Goal: Task Accomplishment & Management: Complete application form

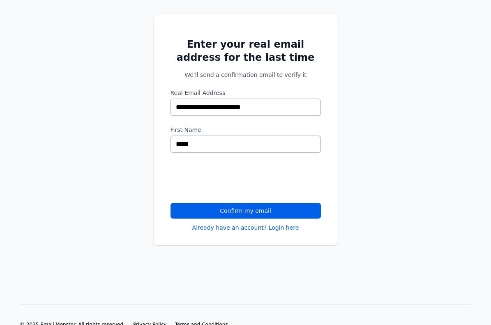
scroll to position [82, 0]
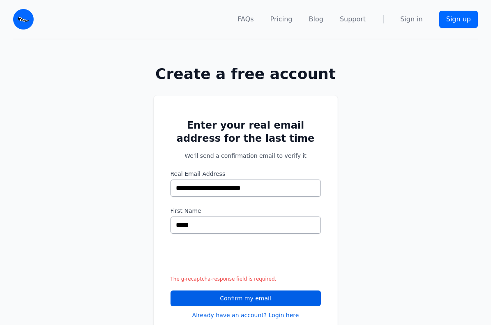
click at [178, 259] on iframe at bounding box center [233, 260] width 125 height 32
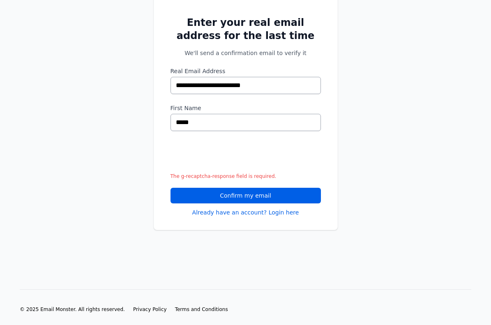
scroll to position [107, 0]
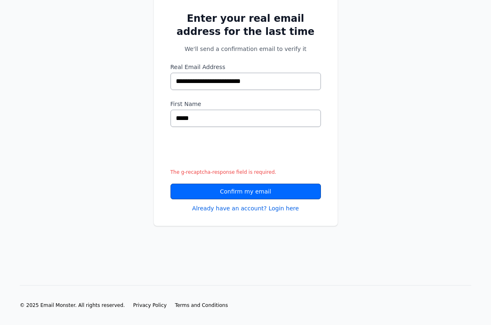
click at [255, 187] on button "Confirm my email" at bounding box center [246, 192] width 150 height 16
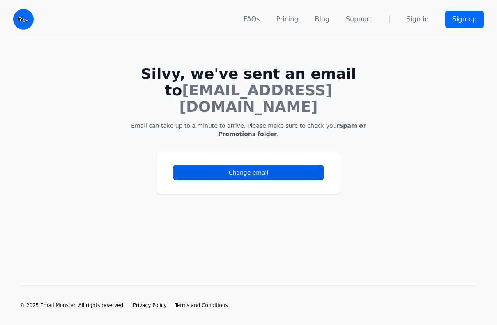
click at [124, 144] on div "Change email" at bounding box center [248, 182] width 497 height 89
